Goal: Task Accomplishment & Management: Use online tool/utility

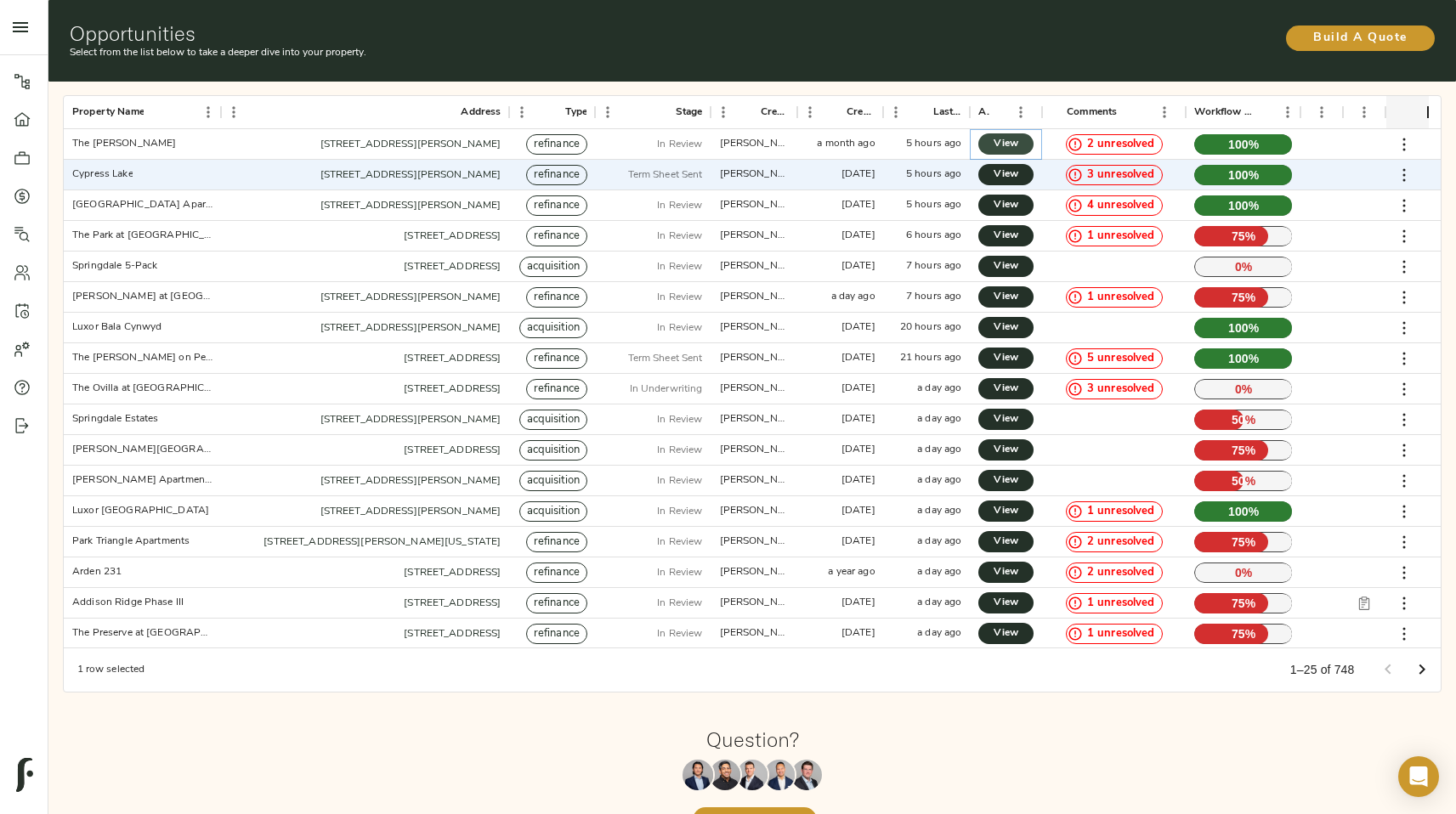
click at [721, 144] on span "View" at bounding box center [1005, 144] width 21 height 17
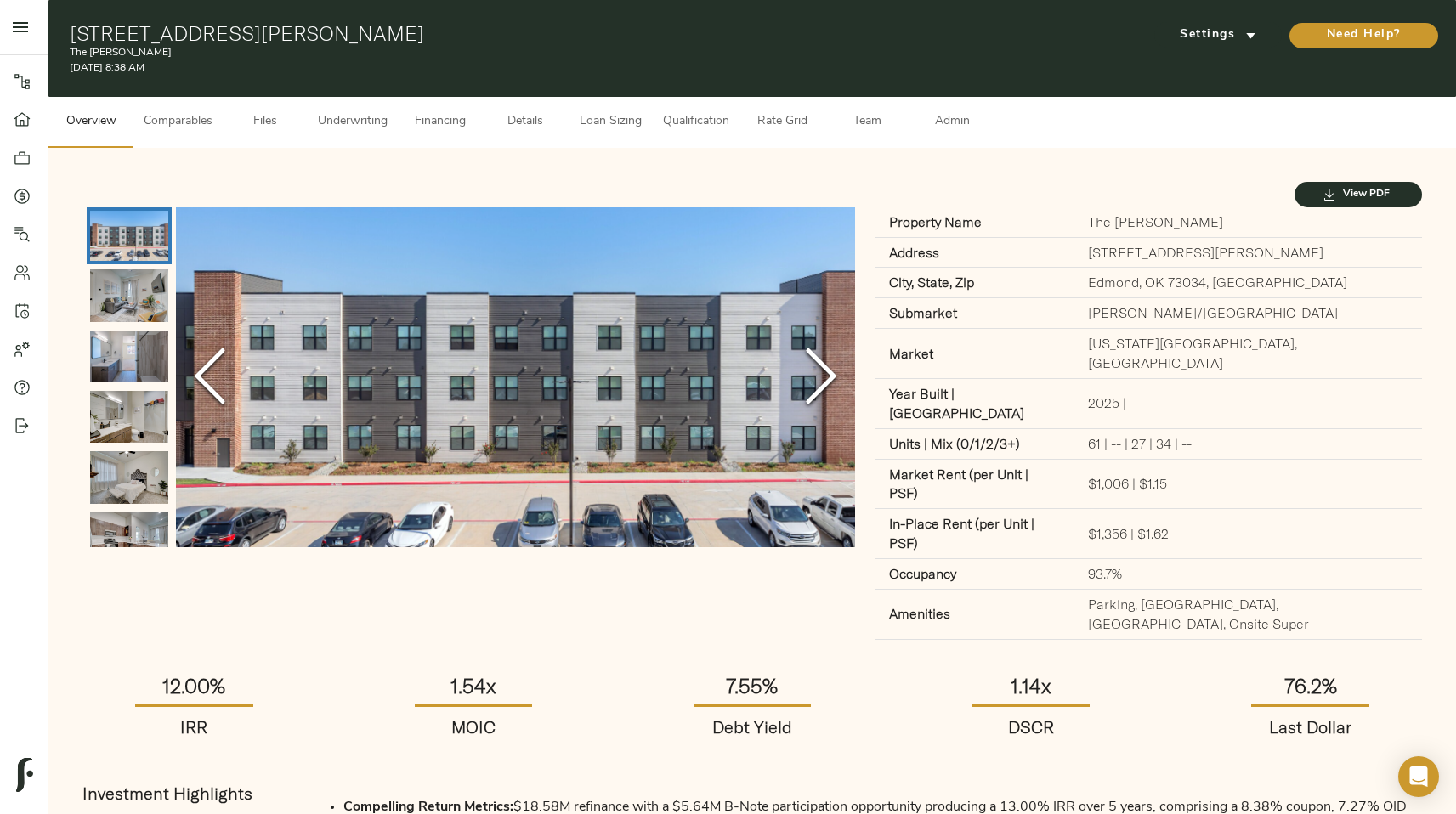
click at [187, 129] on span "Comparables" at bounding box center [178, 122] width 69 height 21
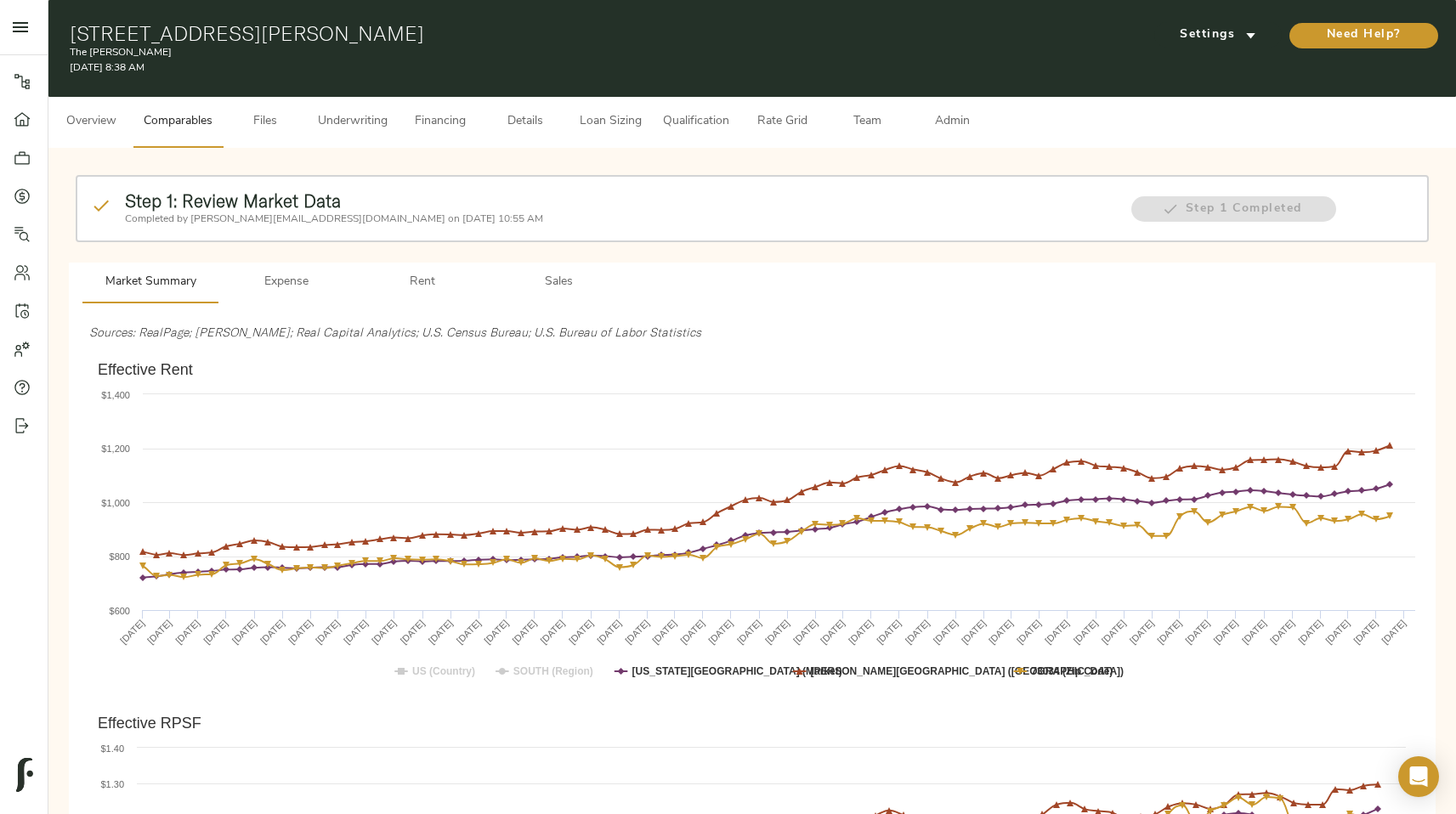
click at [282, 144] on button "Files" at bounding box center [264, 122] width 85 height 51
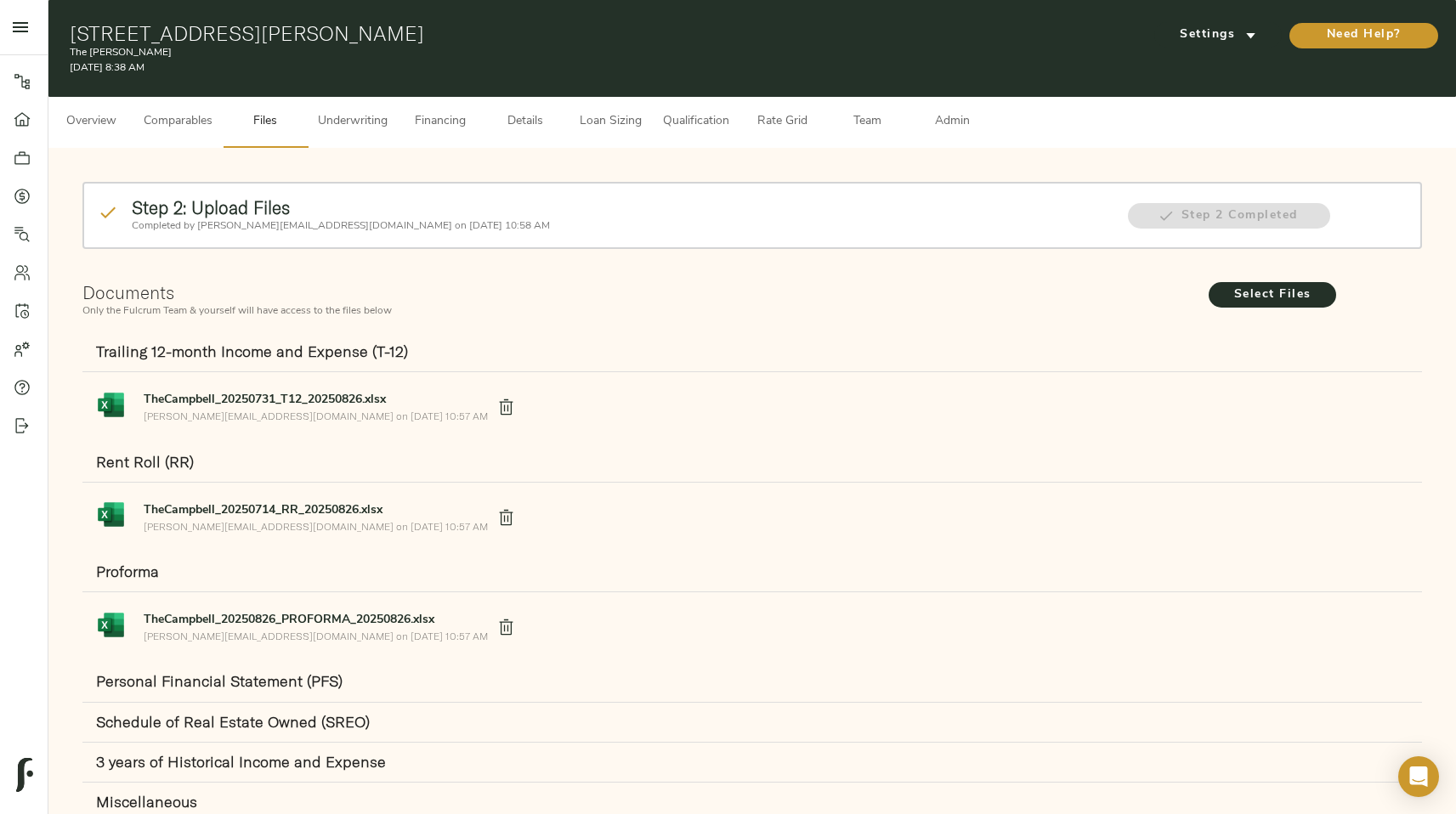
click at [338, 137] on button "Underwriting" at bounding box center [352, 122] width 90 height 51
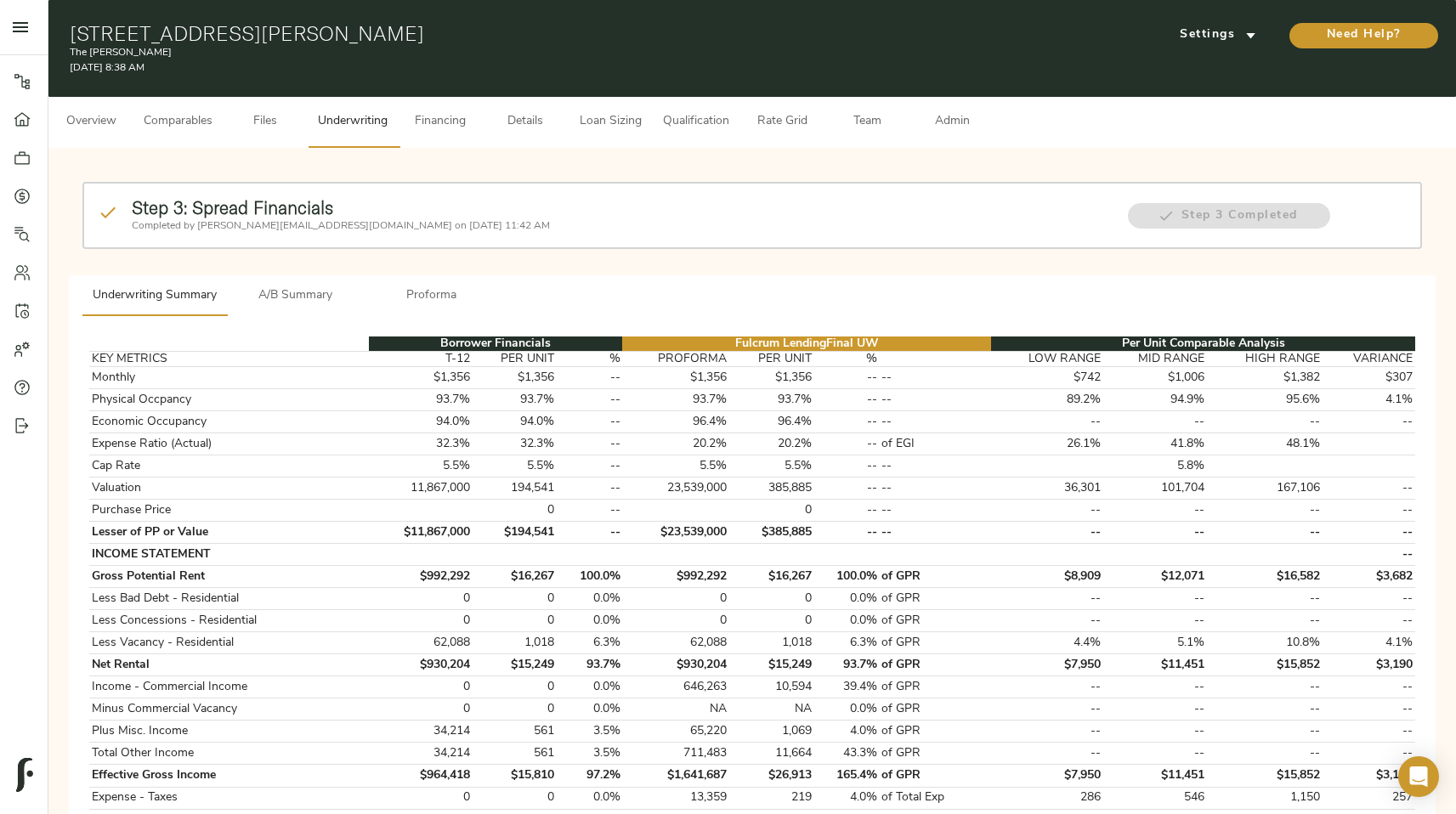
click at [464, 131] on span "Financing" at bounding box center [440, 122] width 65 height 21
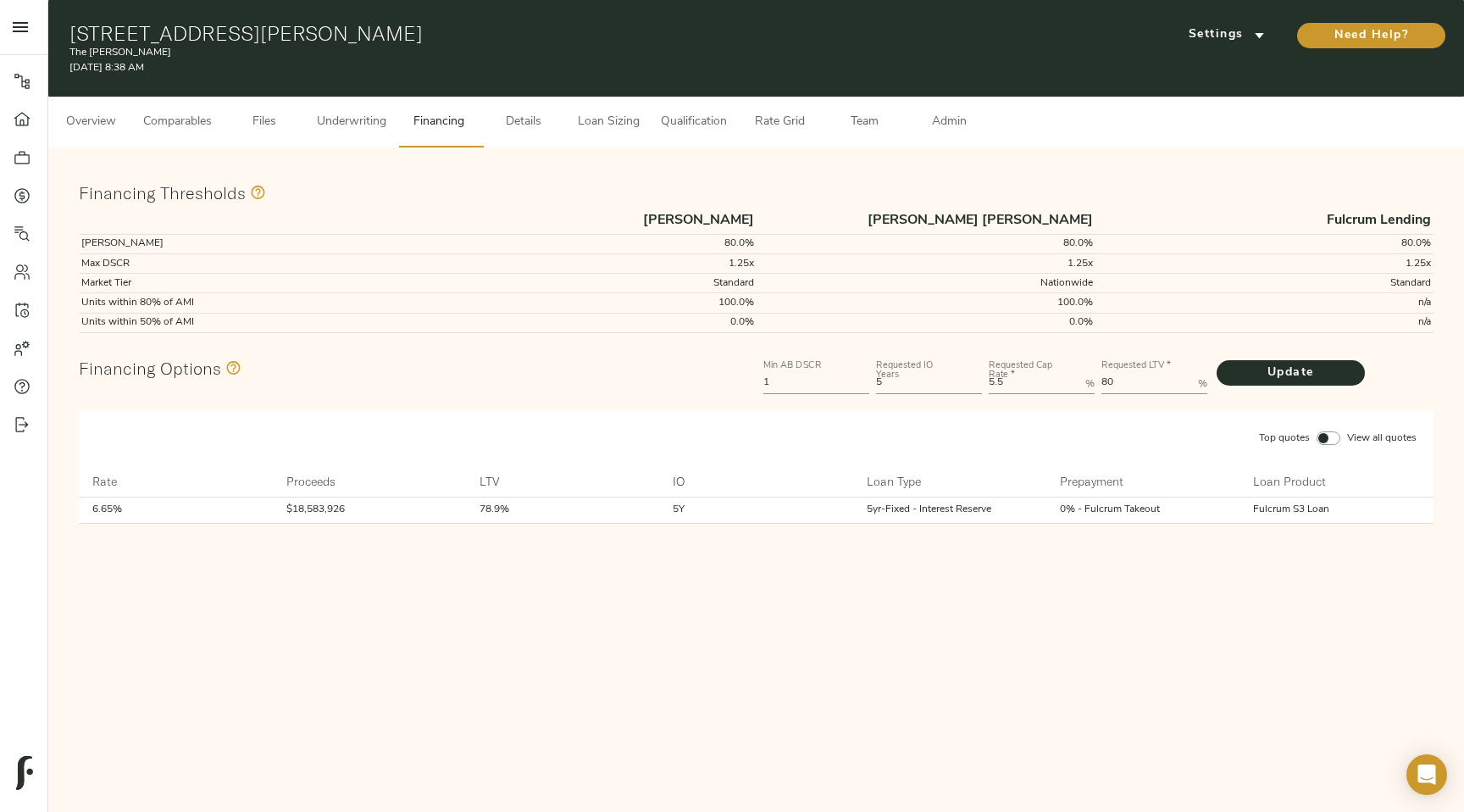
click at [518, 130] on span "Details" at bounding box center [523, 123] width 64 height 21
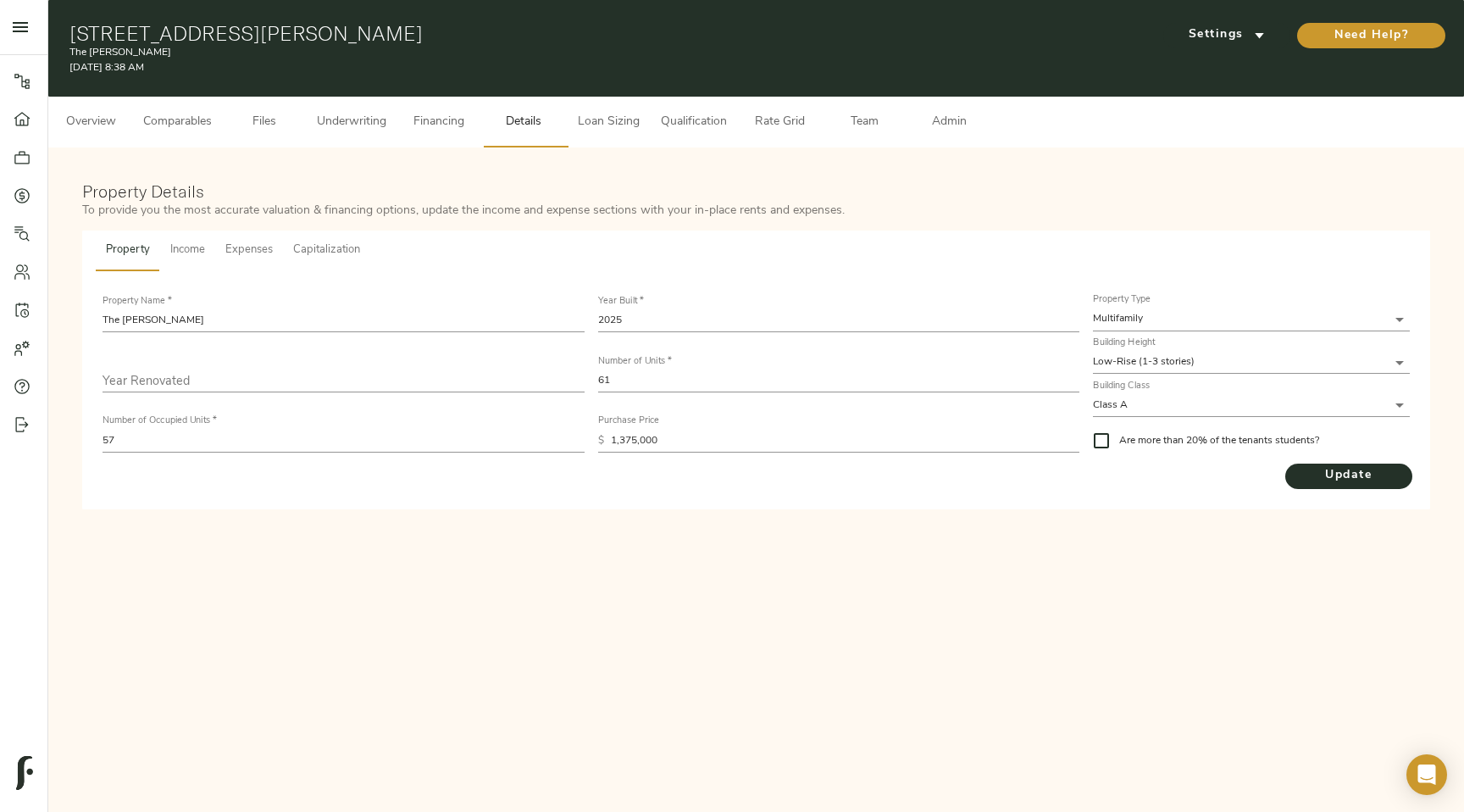
click at [574, 127] on button "Loan Sizing" at bounding box center [608, 122] width 84 height 50
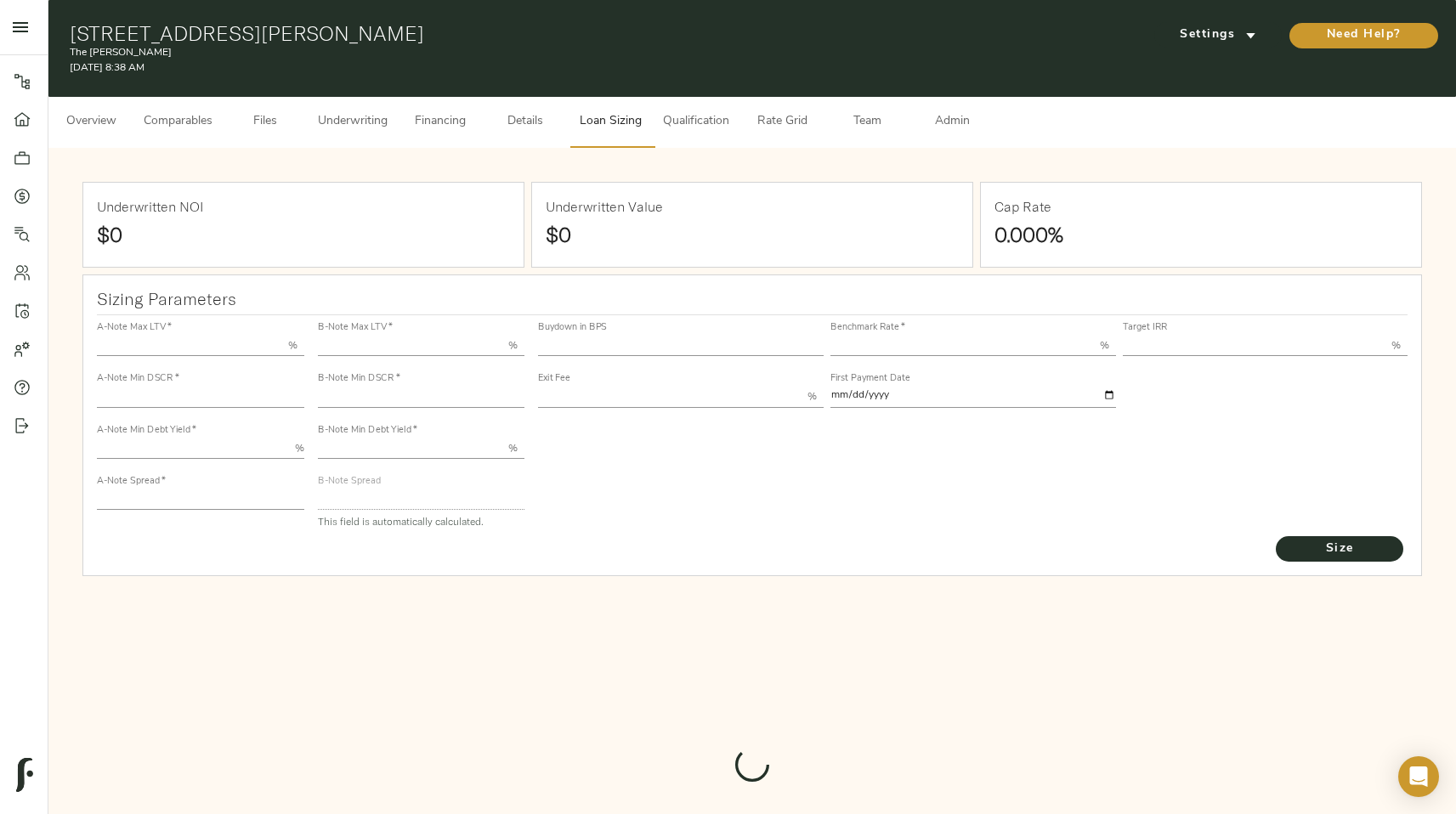
type input "55.000"
type input "1.4"
type input "10.00"
type input "220"
type input "80.000"
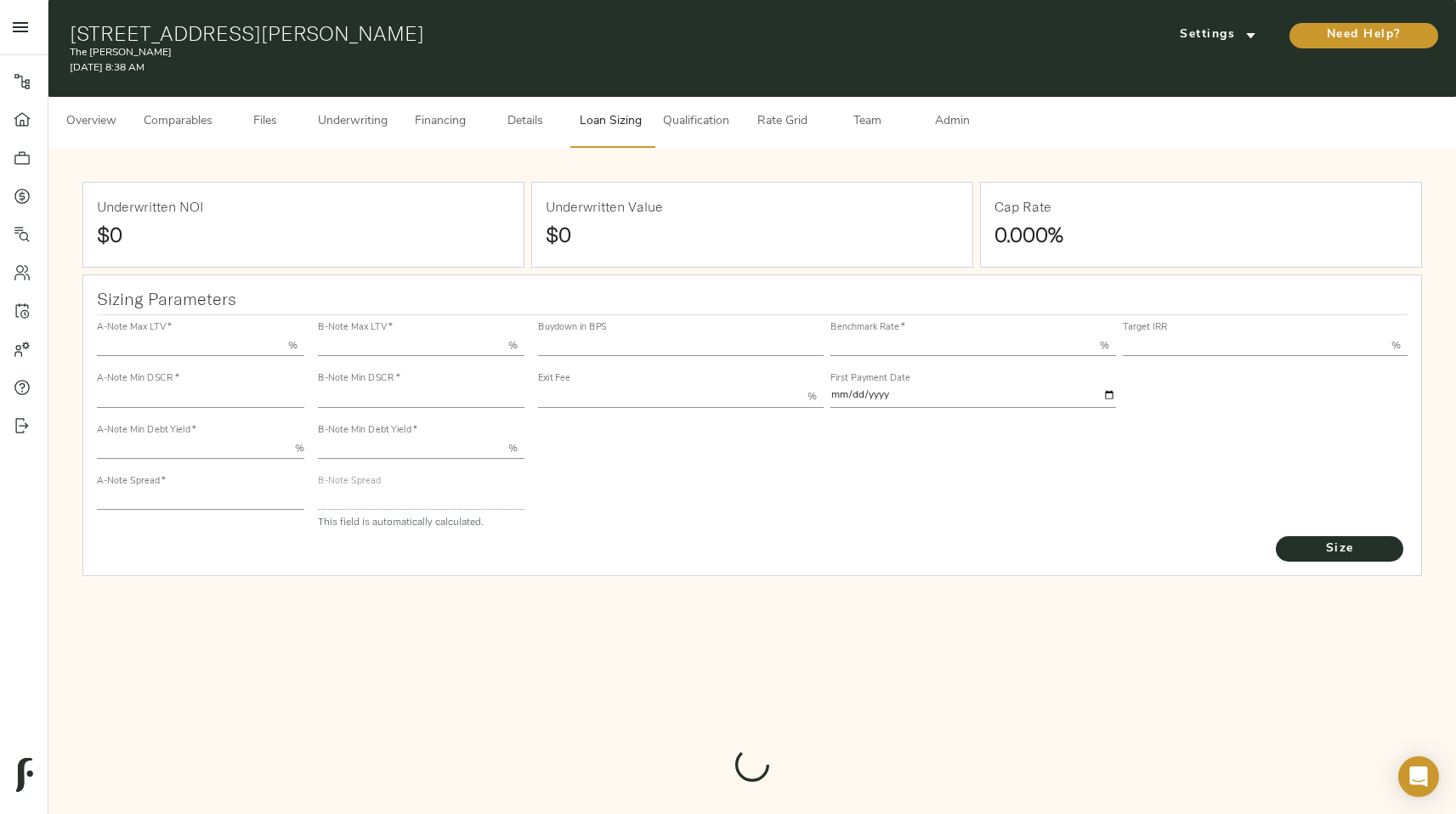
type input "1.0482"
type input "2.00"
type input "469.2421046003701"
type input "53"
type input "3.69"
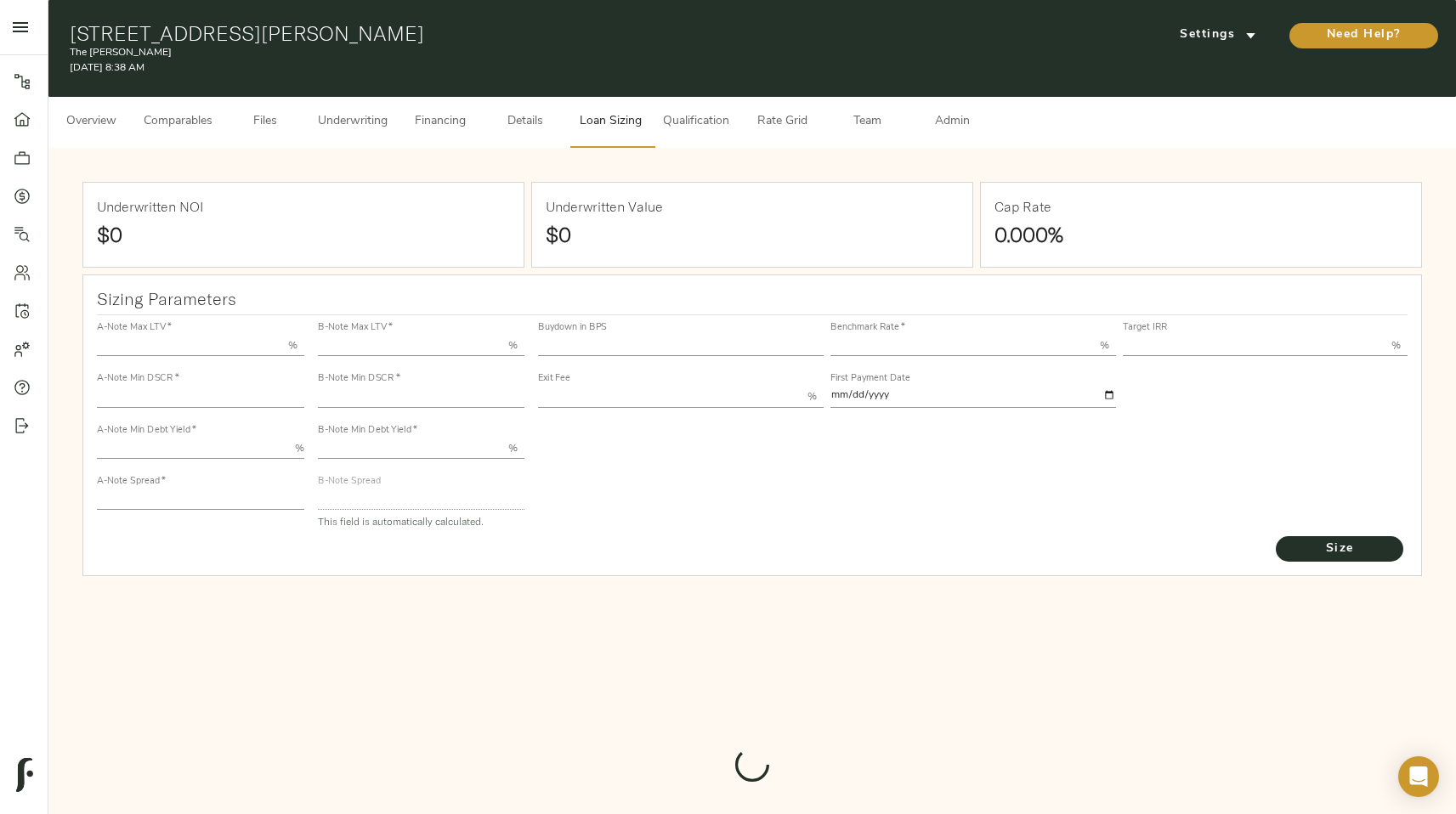
type input "12.00"
type input "1.00"
type input "[DATE]"
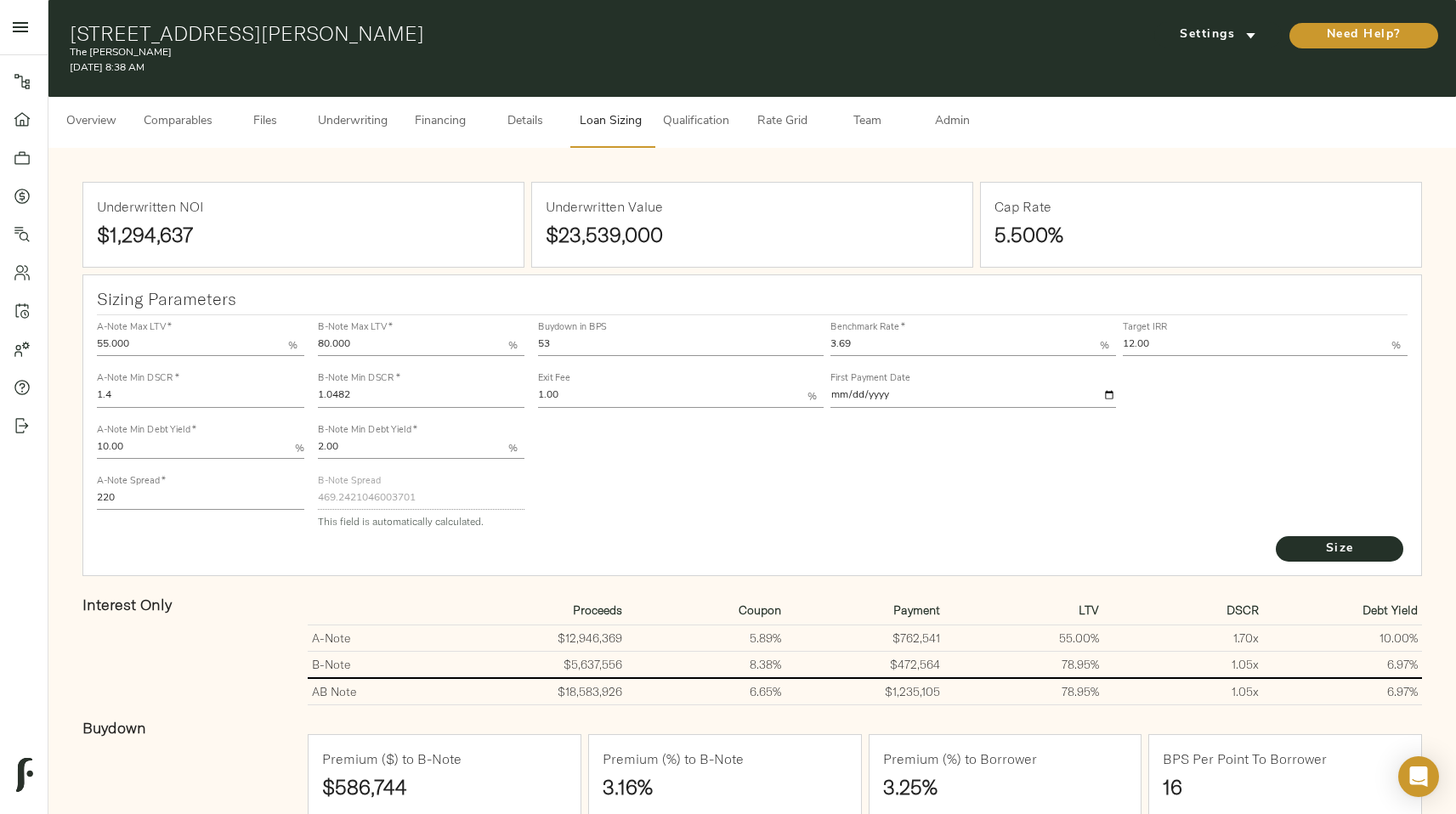
click at [706, 130] on span "Qualification" at bounding box center [696, 122] width 66 height 21
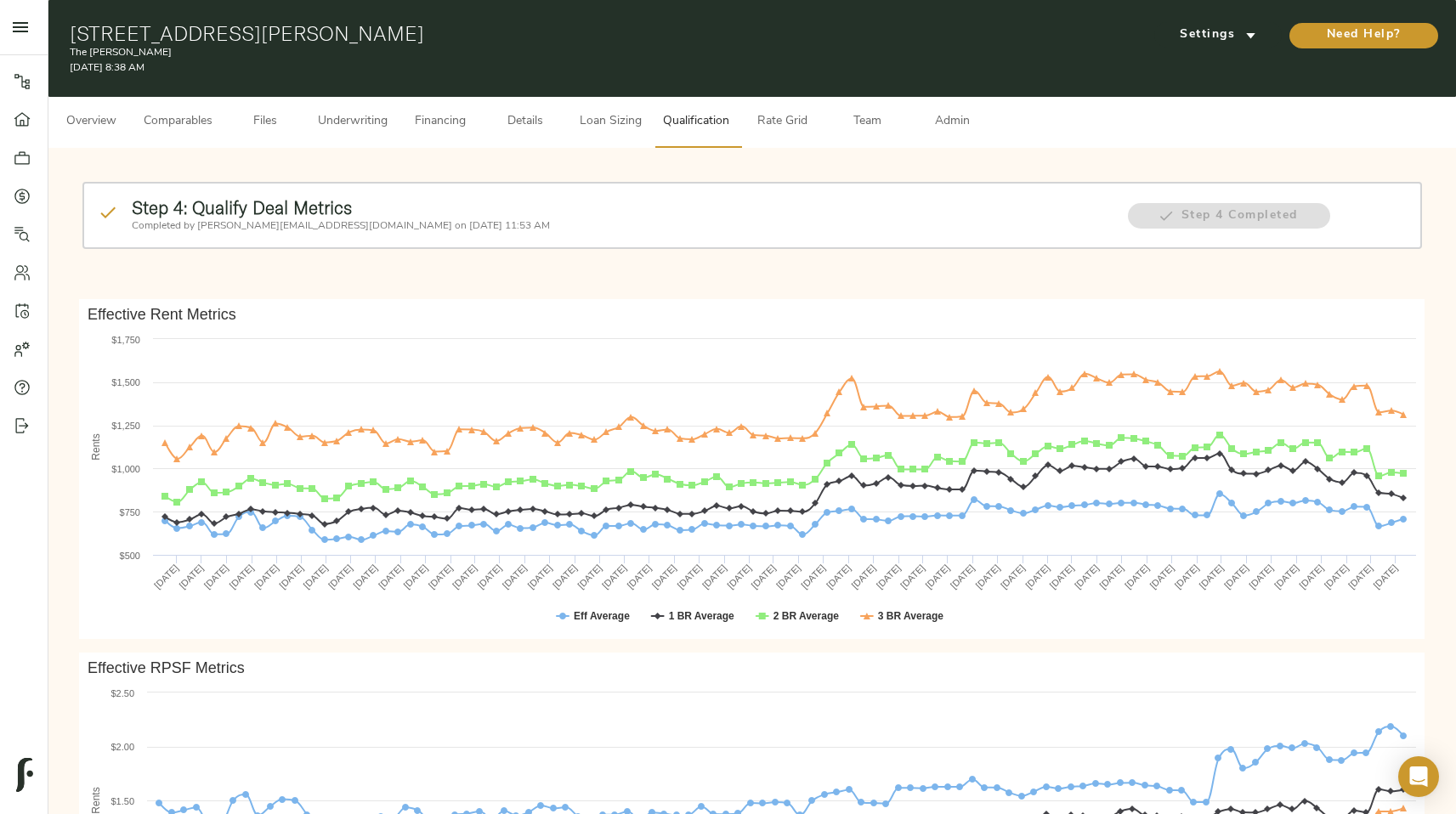
click at [606, 119] on span "Loan Sizing" at bounding box center [610, 122] width 65 height 21
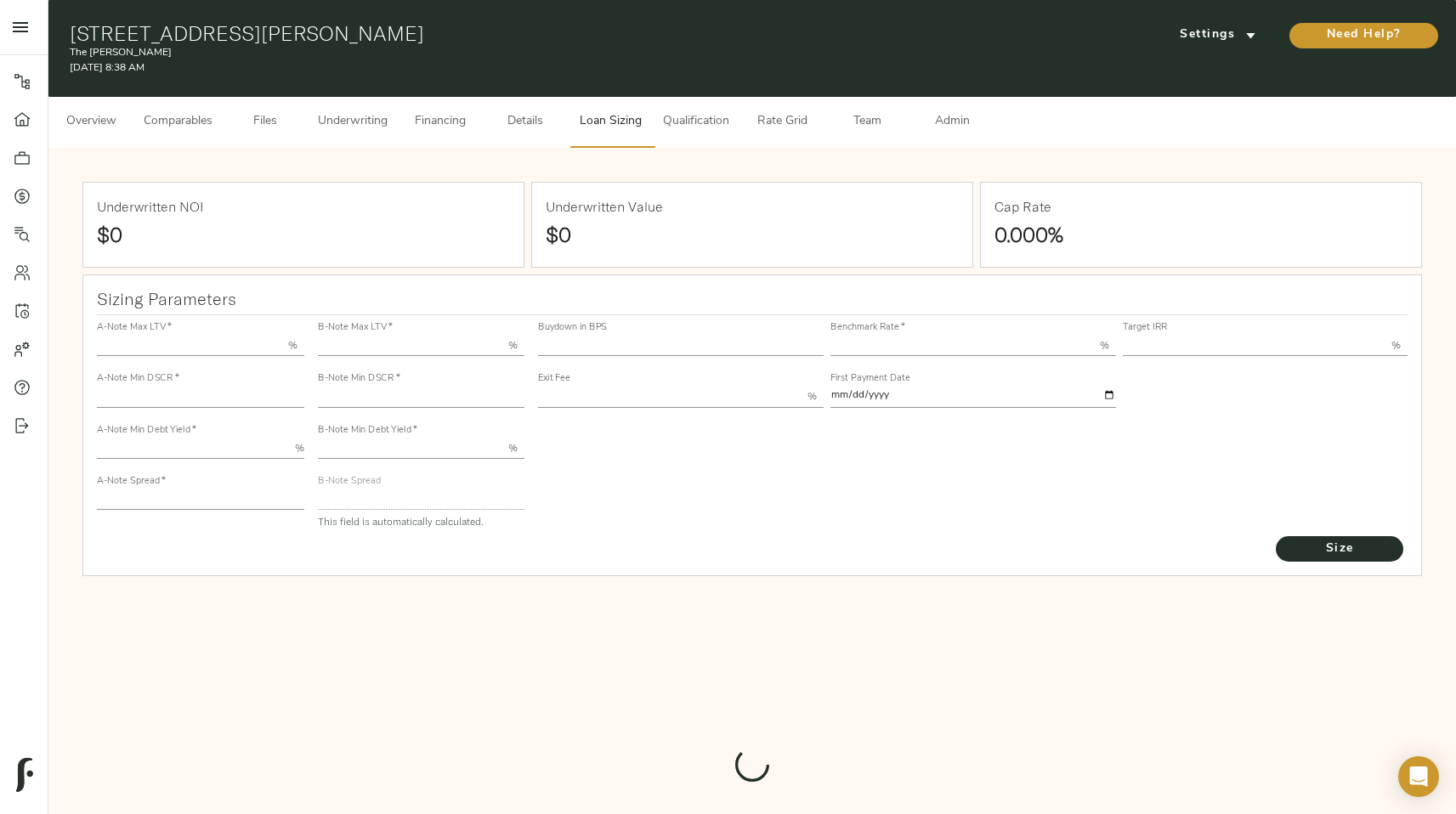
type input "55.000"
type input "1.4"
type input "10.00"
type input "220"
type input "80.000"
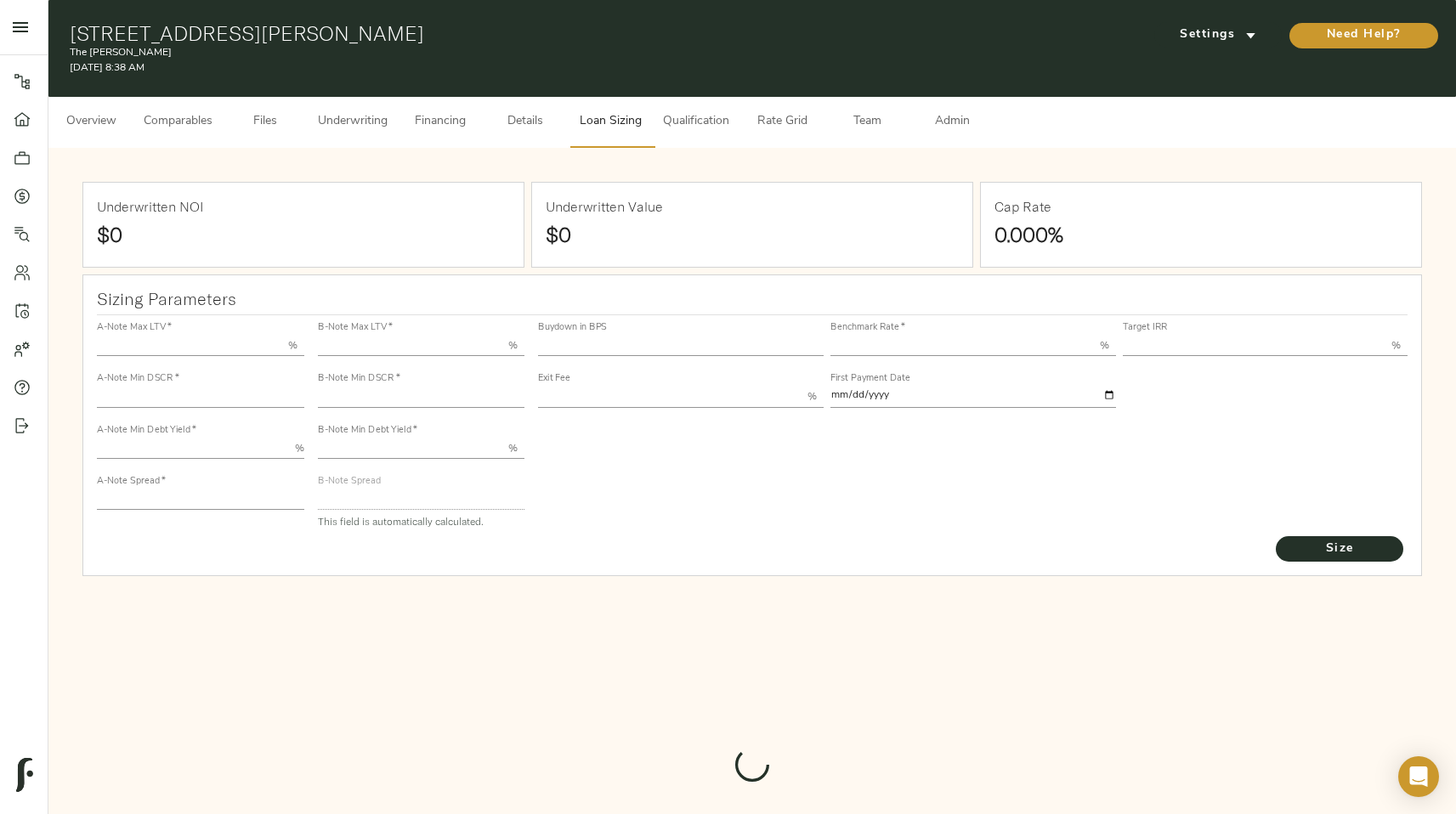
type input "1.0482"
type input "2.00"
type input "469.2421046003701"
type input "53"
type input "3.69"
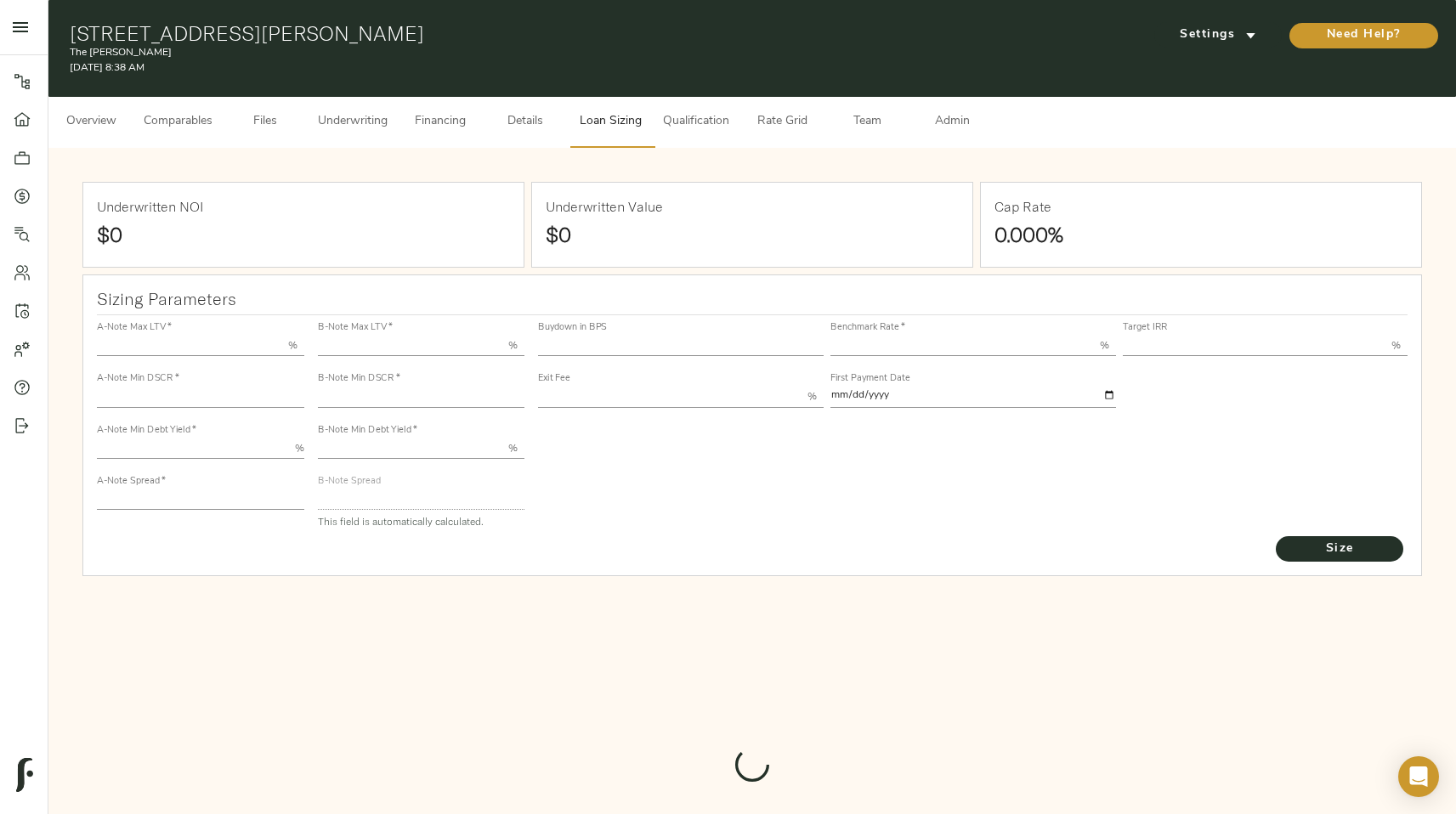
type input "12.00"
type input "1.00"
type input "[DATE]"
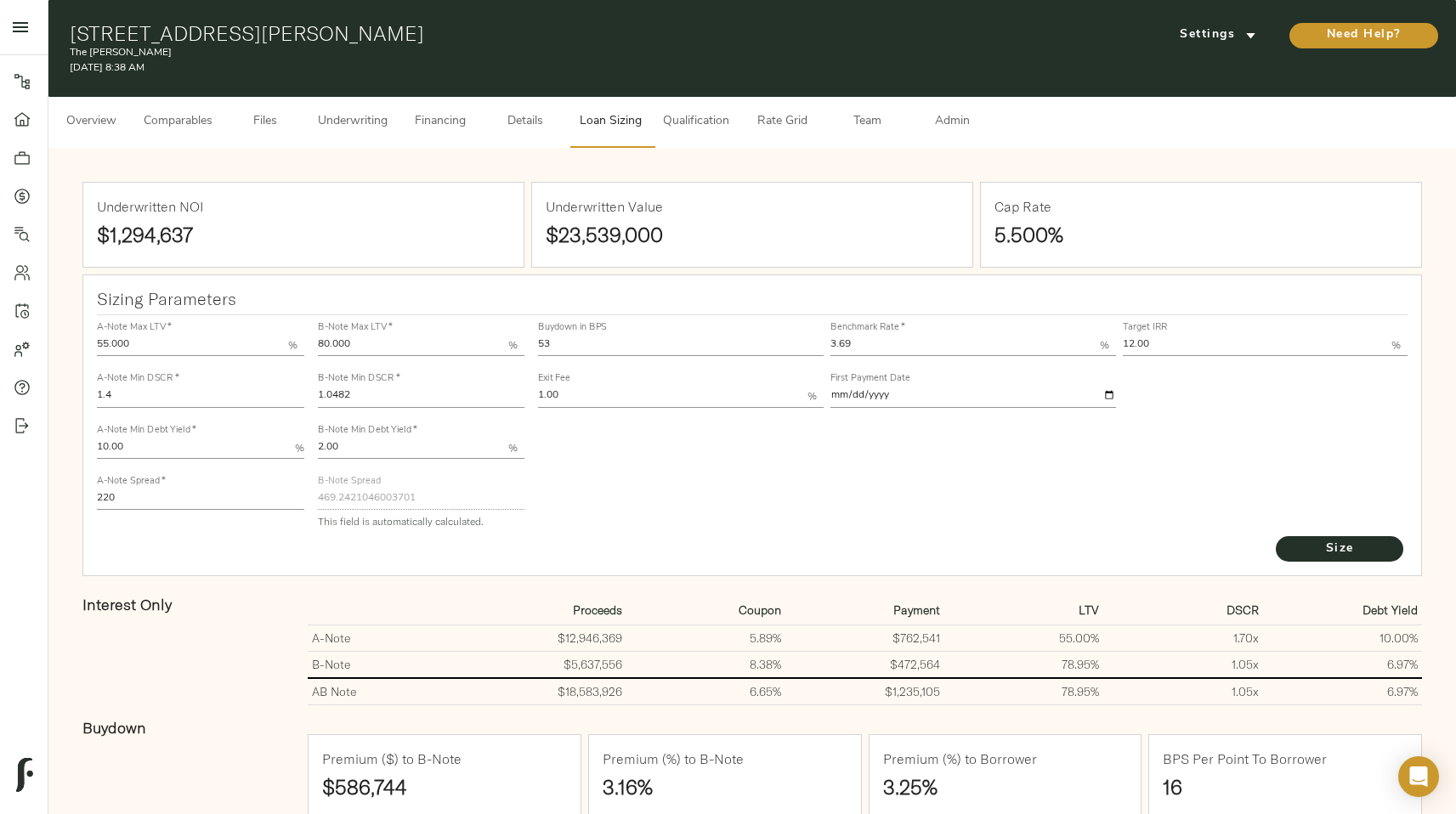
click at [706, 135] on button "Qualification" at bounding box center [696, 122] width 86 height 51
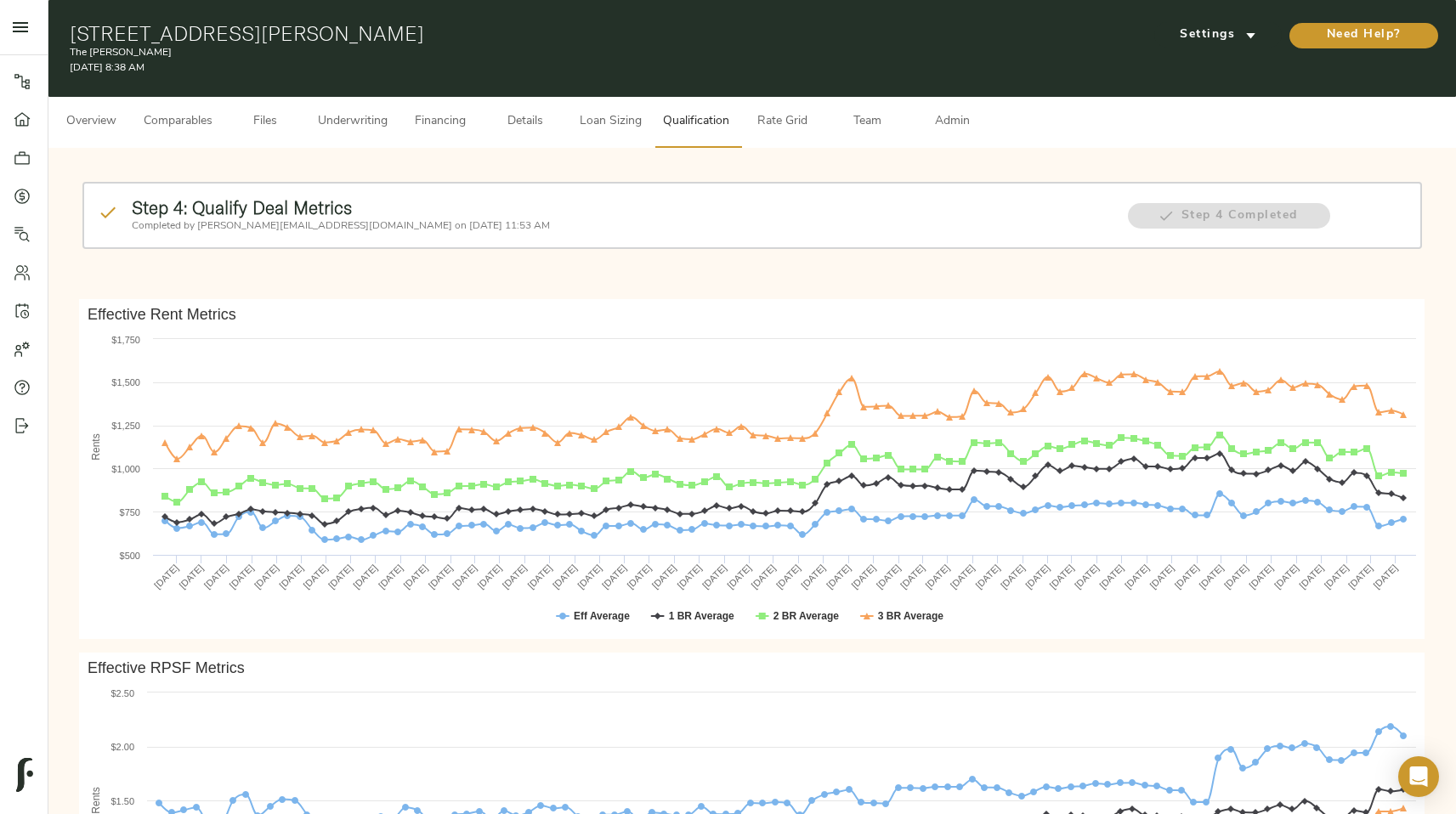
click at [747, 135] on button "Rate Grid" at bounding box center [781, 122] width 85 height 51
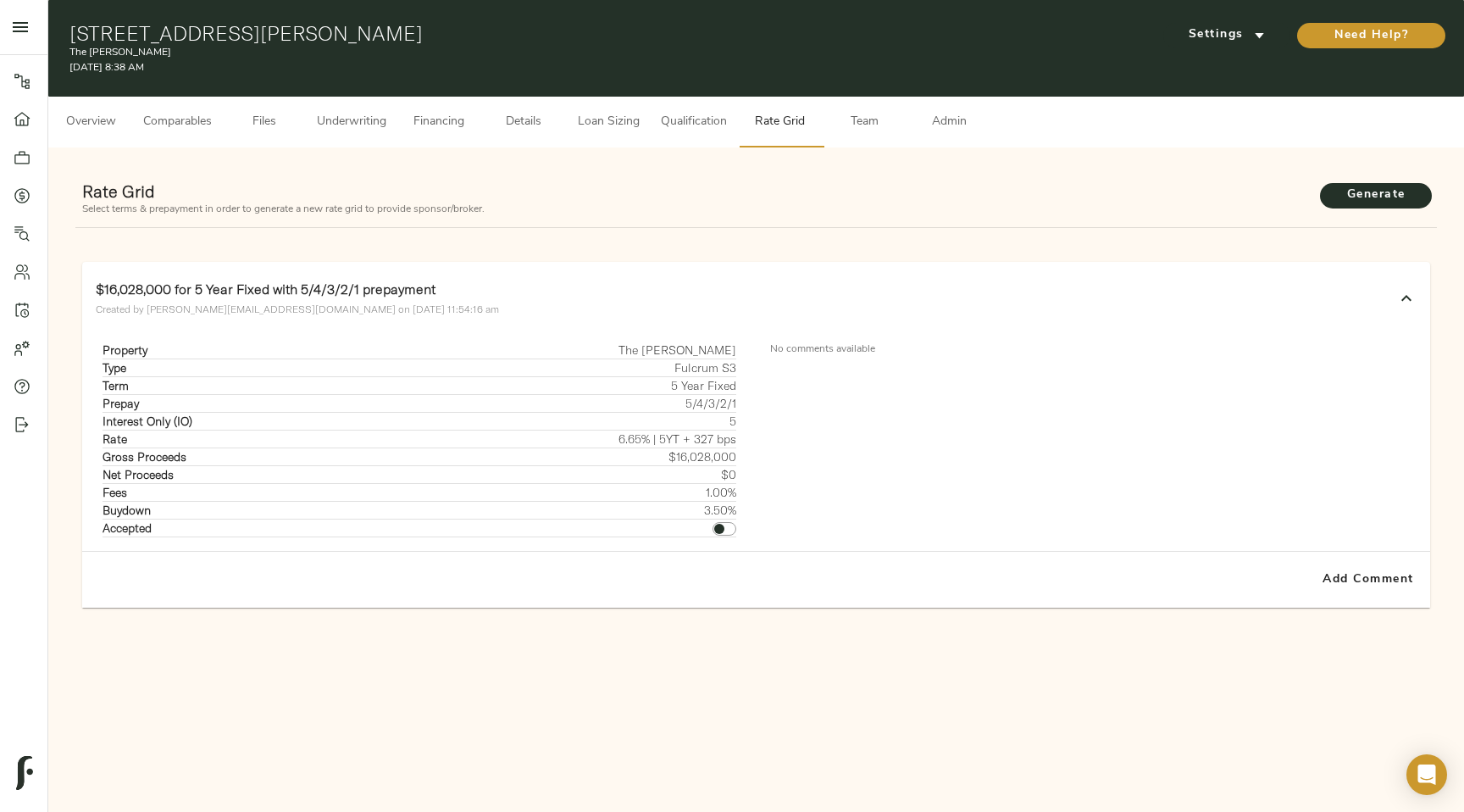
click at [884, 136] on button "Team" at bounding box center [863, 122] width 84 height 50
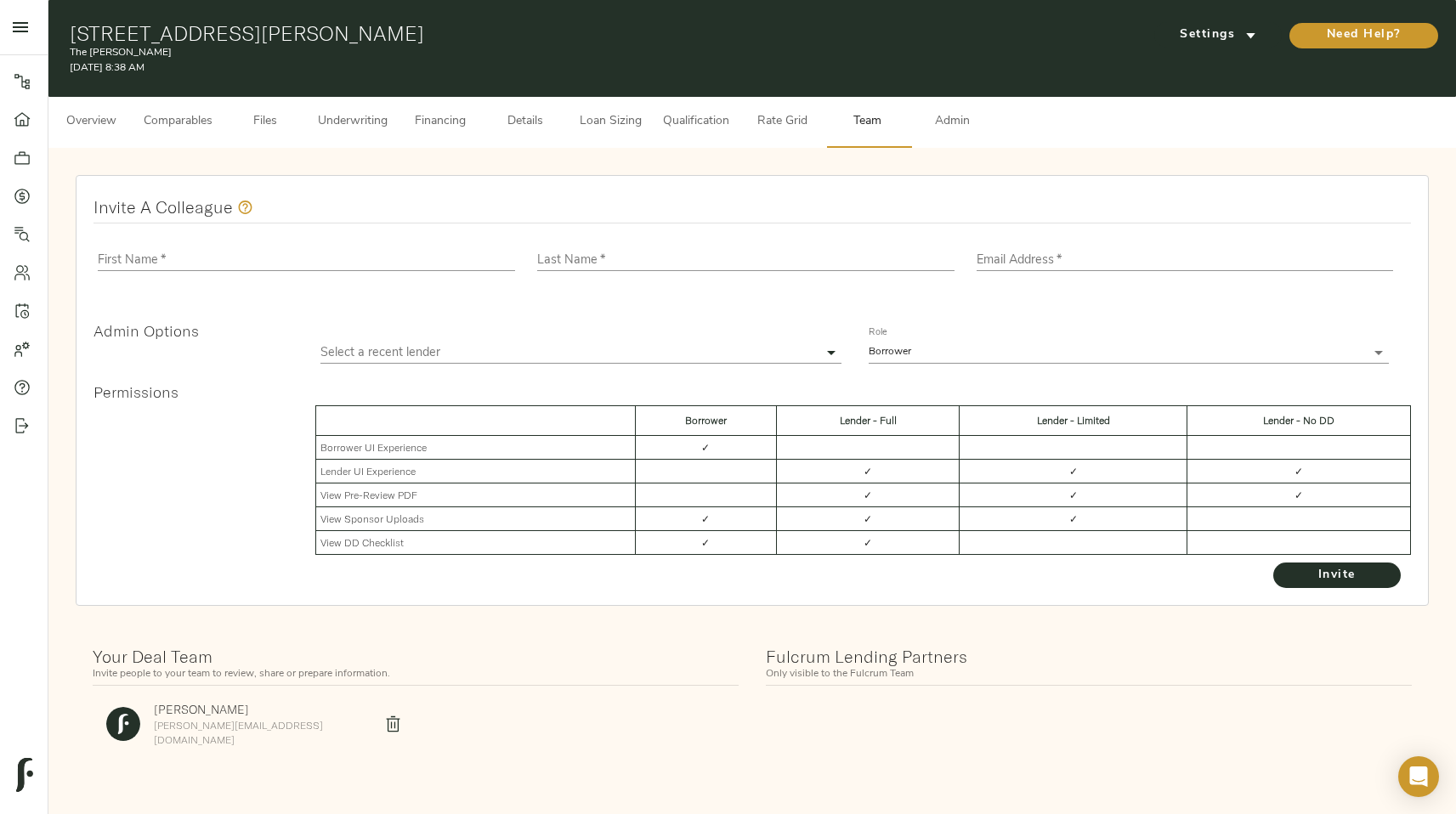
click at [951, 128] on span "Admin" at bounding box center [952, 122] width 65 height 21
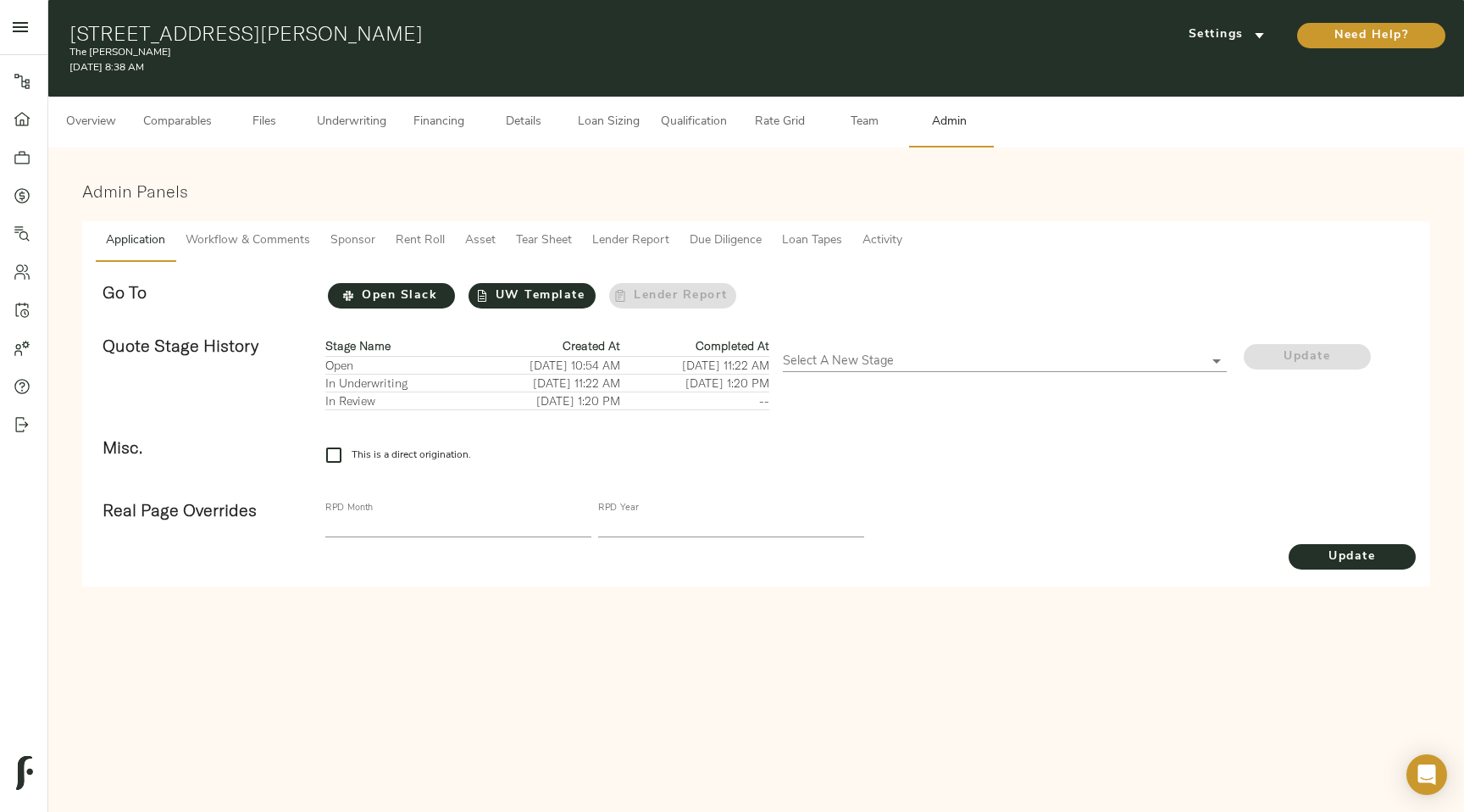
click at [281, 257] on button "Workflow & Comments" at bounding box center [248, 241] width 145 height 41
